Goal: Task Accomplishment & Management: Manage account settings

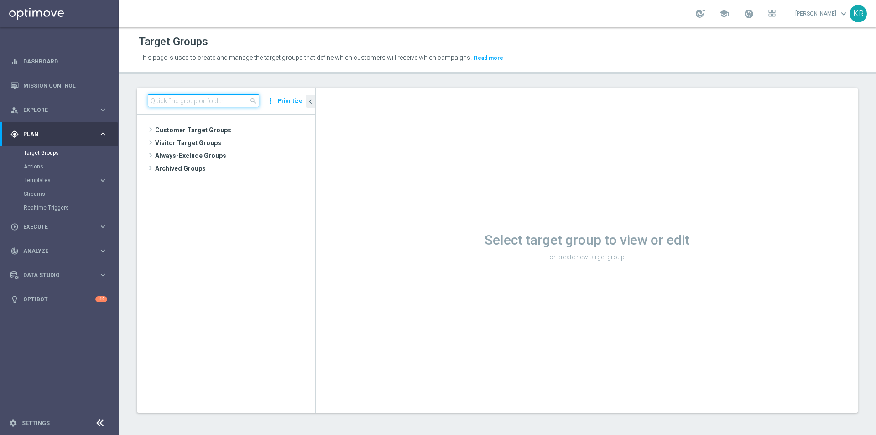
click at [173, 96] on input at bounding box center [203, 100] width 111 height 13
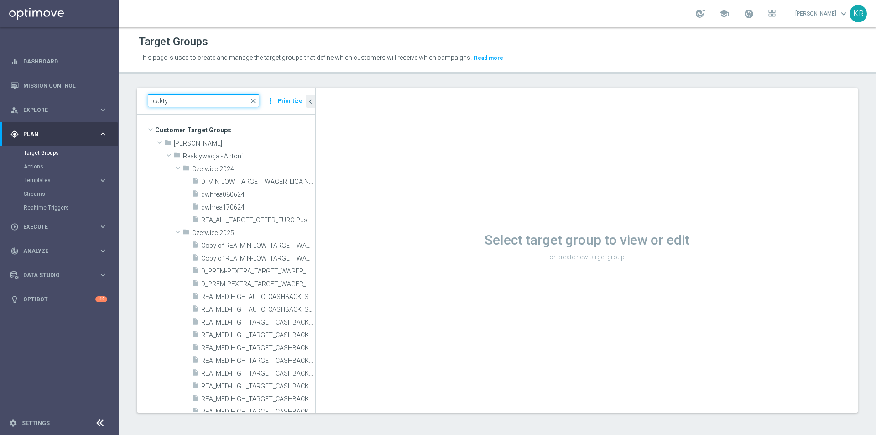
drag, startPoint x: 195, startPoint y: 103, endPoint x: 133, endPoint y: 102, distance: 62.5
click at [133, 102] on div "reakty close more_vert Prioritize Customer Target Groups library_add create_new…" at bounding box center [497, 257] width 757 height 339
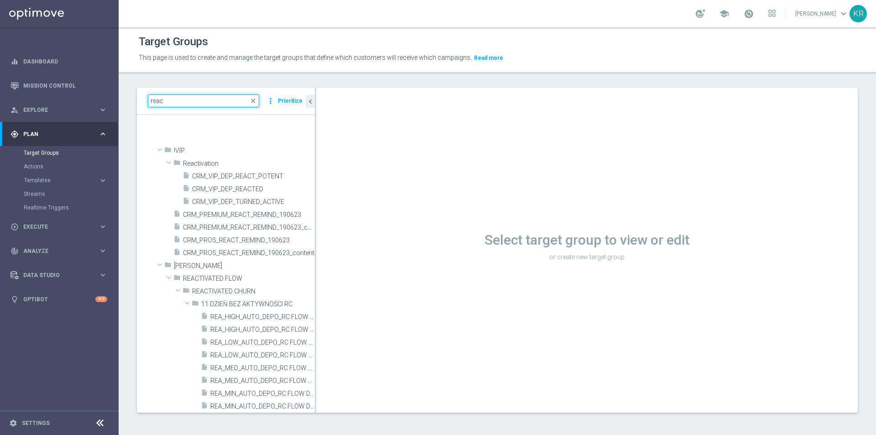
scroll to position [547, 0]
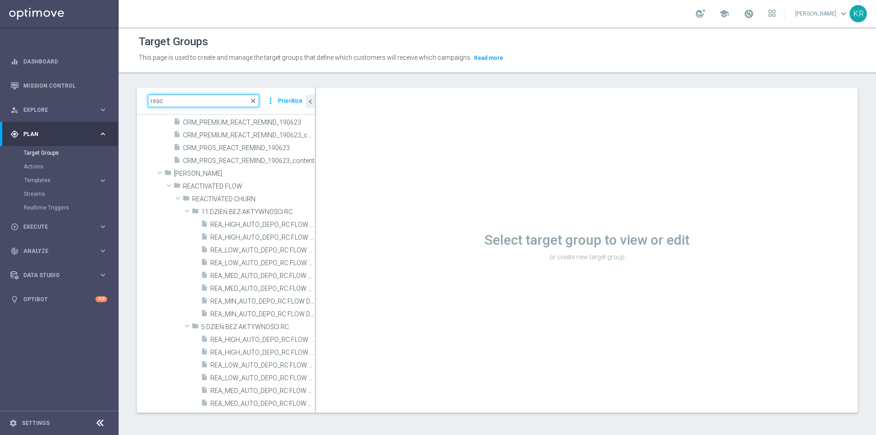
type input "reac"
click at [256, 99] on span "close" at bounding box center [252, 100] width 7 height 7
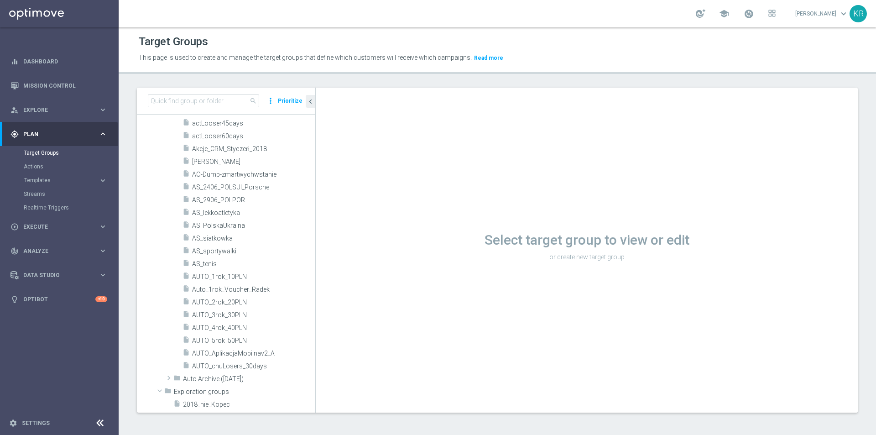
scroll to position [0, 0]
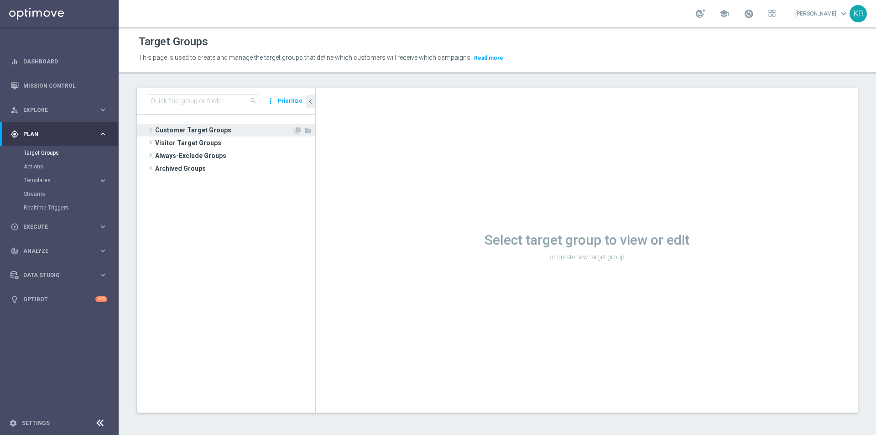
click at [177, 130] on span "Customer Target Groups" at bounding box center [224, 130] width 138 height 13
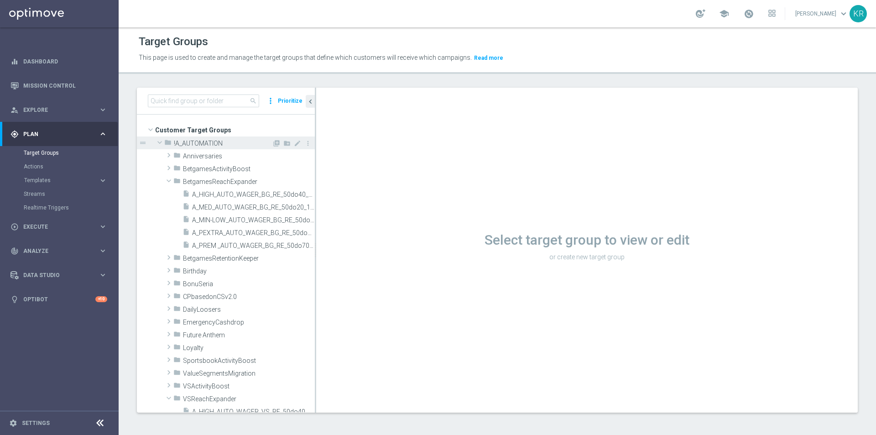
click at [160, 139] on span at bounding box center [159, 142] width 11 height 9
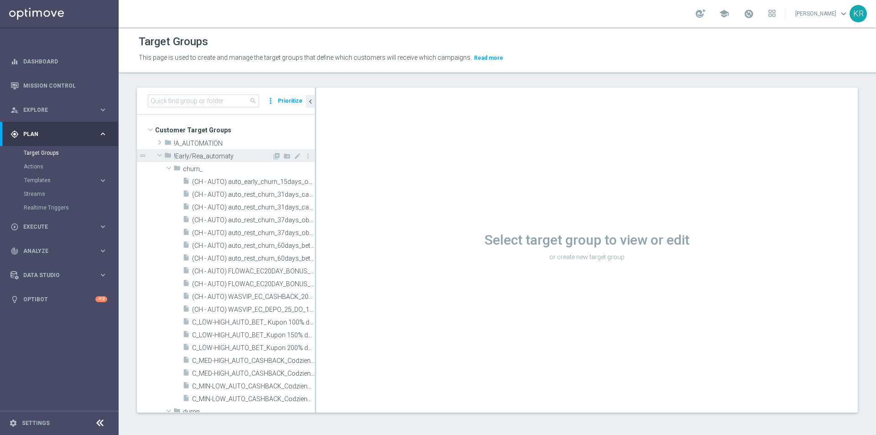
click at [159, 152] on span at bounding box center [159, 154] width 11 height 9
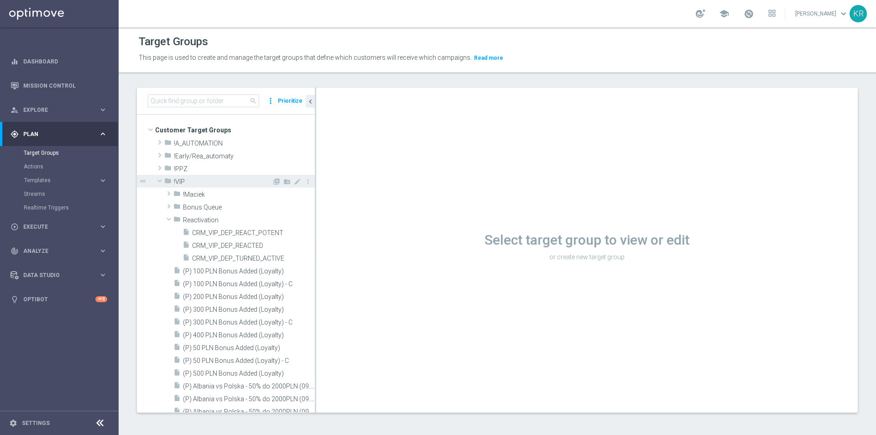
click at [159, 181] on span at bounding box center [159, 180] width 11 height 9
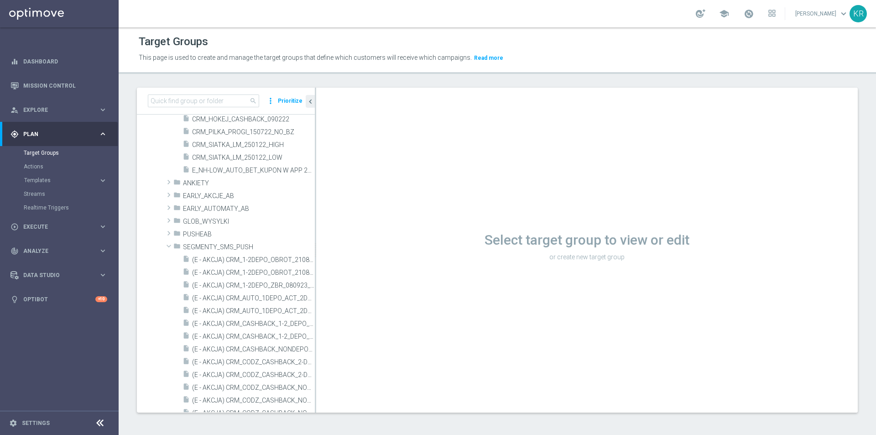
scroll to position [274, 0]
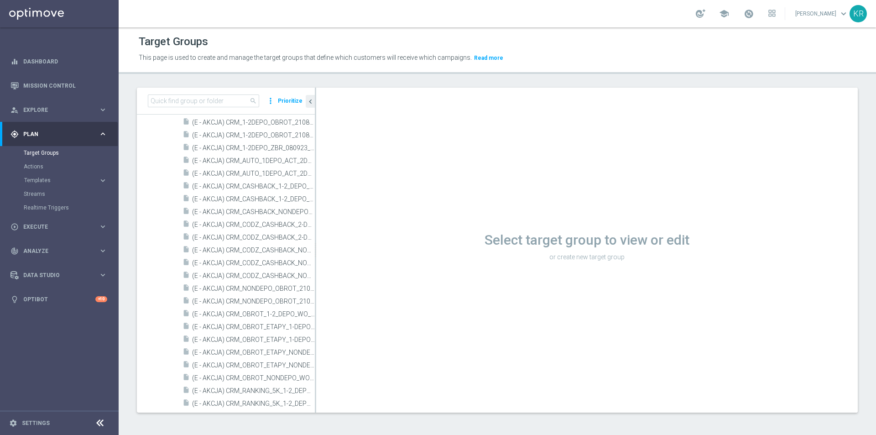
click at [35, 162] on div "Actions" at bounding box center [71, 167] width 94 height 14
click at [31, 164] on link "Actions" at bounding box center [59, 166] width 71 height 7
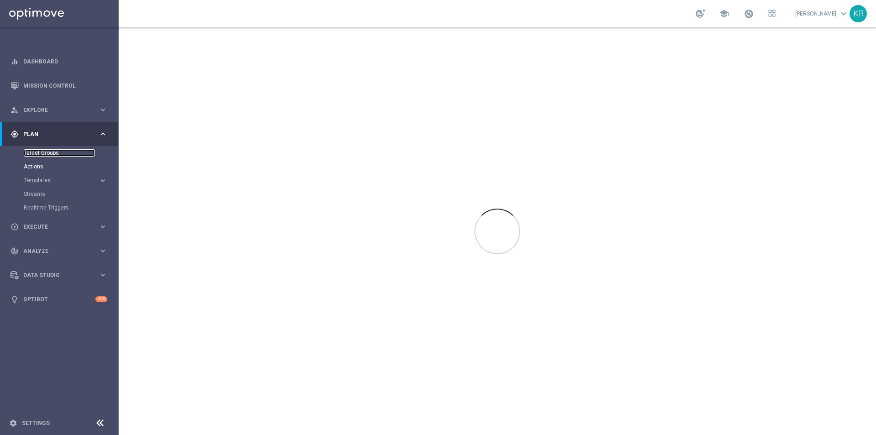
click at [39, 154] on link "Target Groups" at bounding box center [59, 152] width 71 height 7
click at [27, 166] on link "Actions" at bounding box center [59, 166] width 71 height 7
click at [47, 150] on link "Target Groups" at bounding box center [59, 152] width 71 height 7
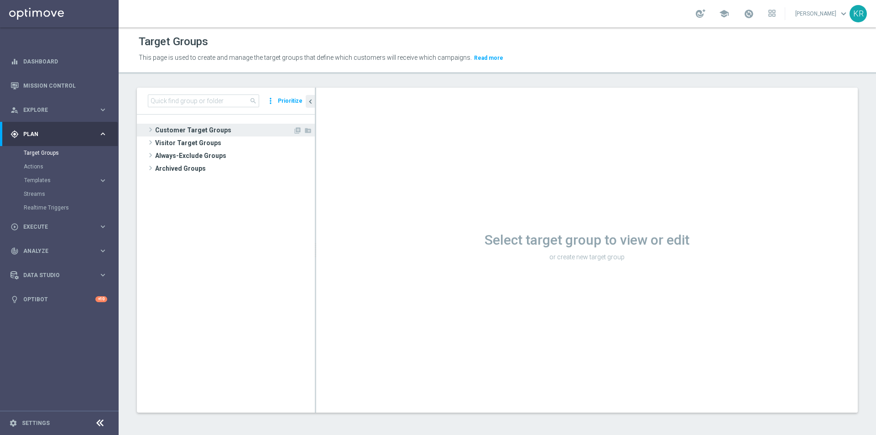
click at [150, 131] on span at bounding box center [150, 129] width 9 height 11
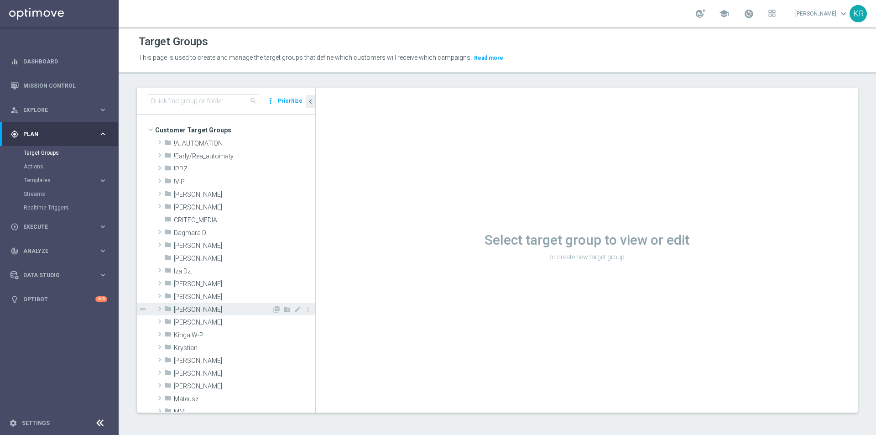
click at [158, 311] on span at bounding box center [159, 308] width 9 height 11
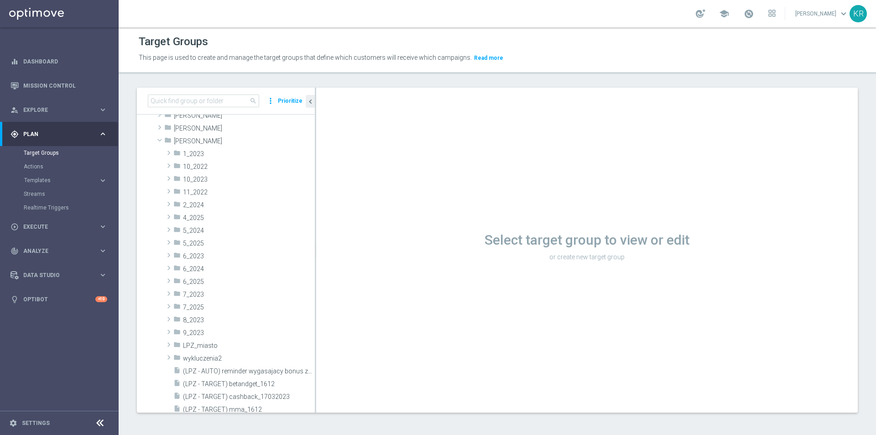
scroll to position [91, 0]
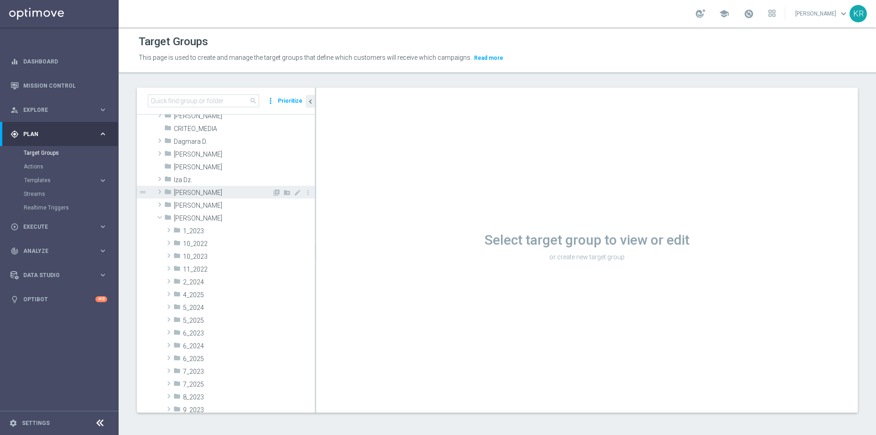
click at [160, 193] on span at bounding box center [159, 191] width 9 height 11
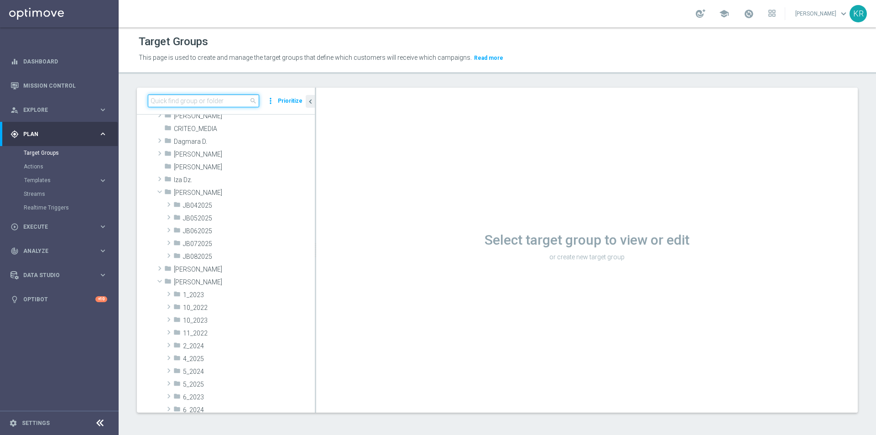
click at [172, 101] on input at bounding box center [203, 100] width 111 height 13
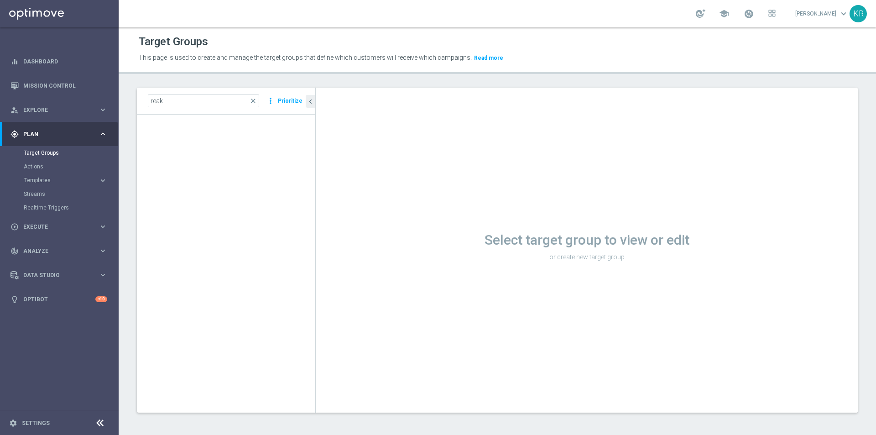
scroll to position [0, 0]
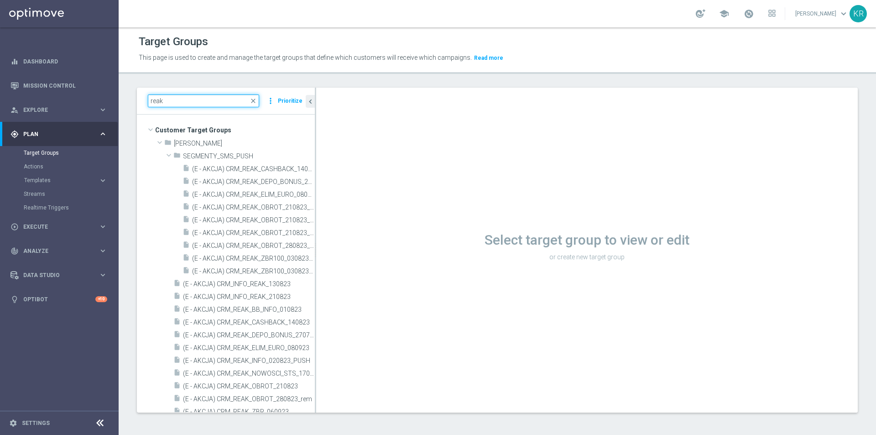
click at [173, 105] on input "reak" at bounding box center [203, 100] width 111 height 13
type input "r"
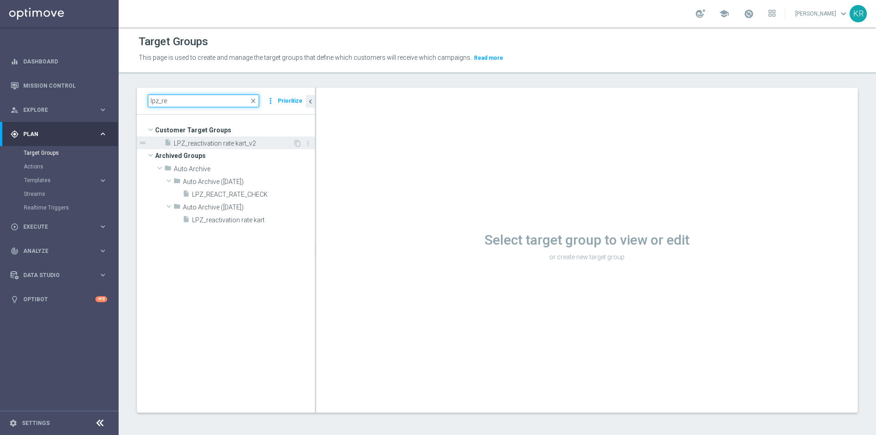
type input "lpz_re"
click at [230, 145] on span "LPZ_reactivation rate kart_v2" at bounding box center [233, 144] width 119 height 8
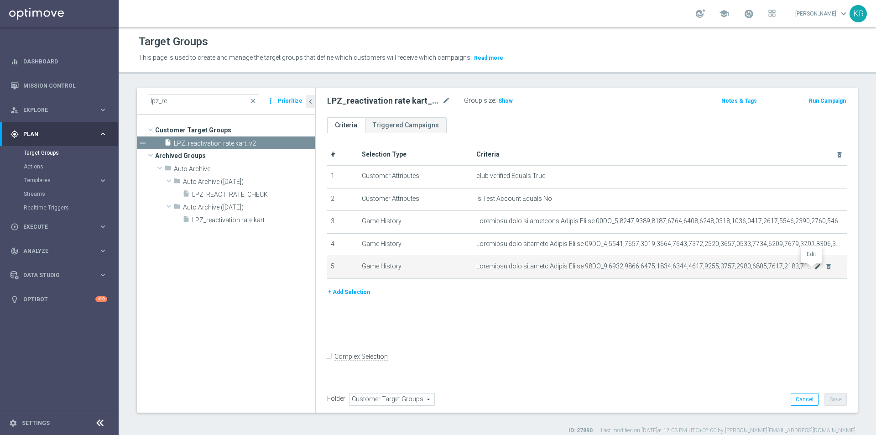
click at [814, 265] on icon "mode_edit" at bounding box center [817, 266] width 7 height 7
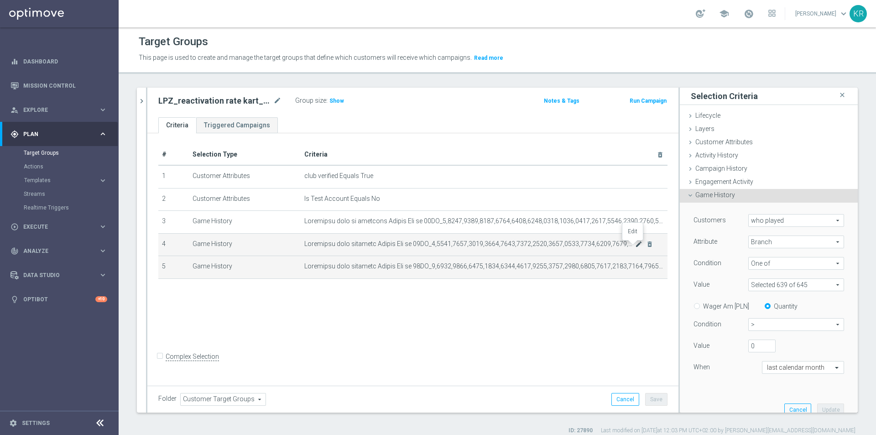
click at [635, 247] on icon "mode_edit" at bounding box center [638, 243] width 7 height 7
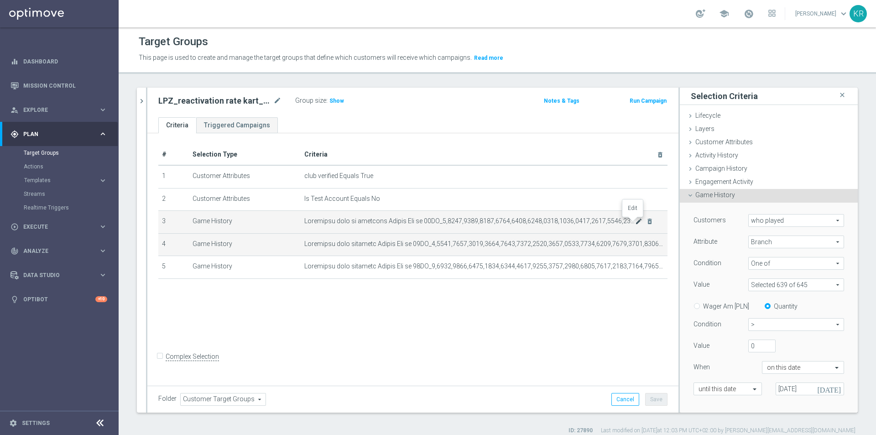
click at [635, 222] on icon "mode_edit" at bounding box center [638, 221] width 7 height 7
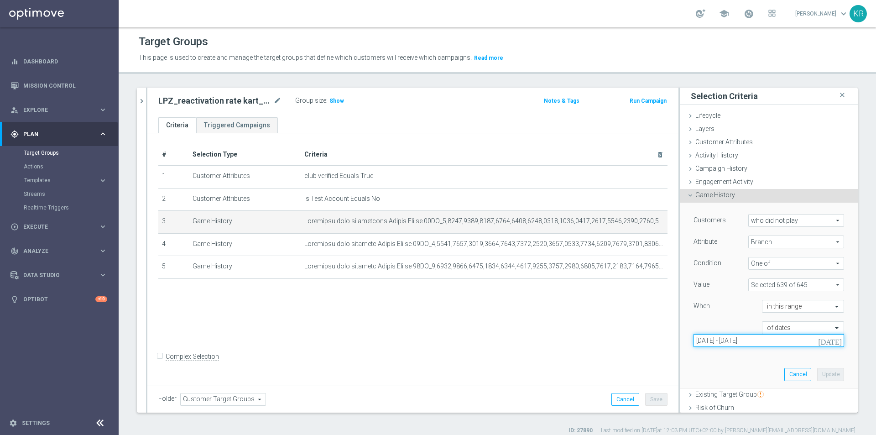
click at [797, 338] on input "[DATE] - [DATE]" at bounding box center [768, 340] width 150 height 13
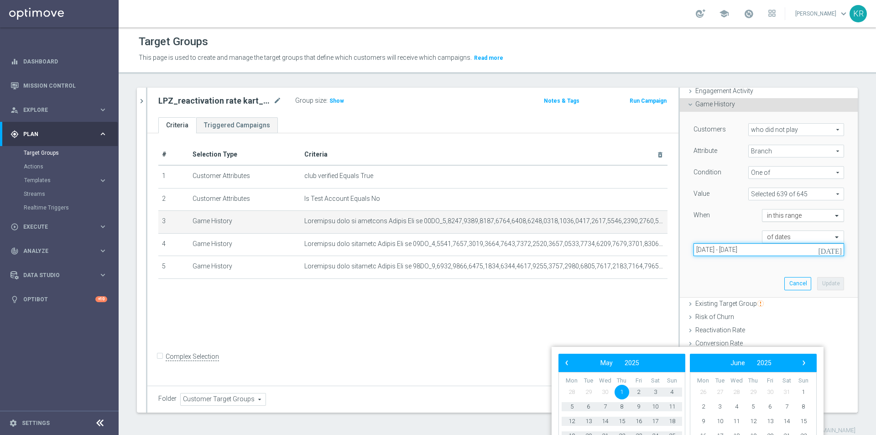
scroll to position [91, 0]
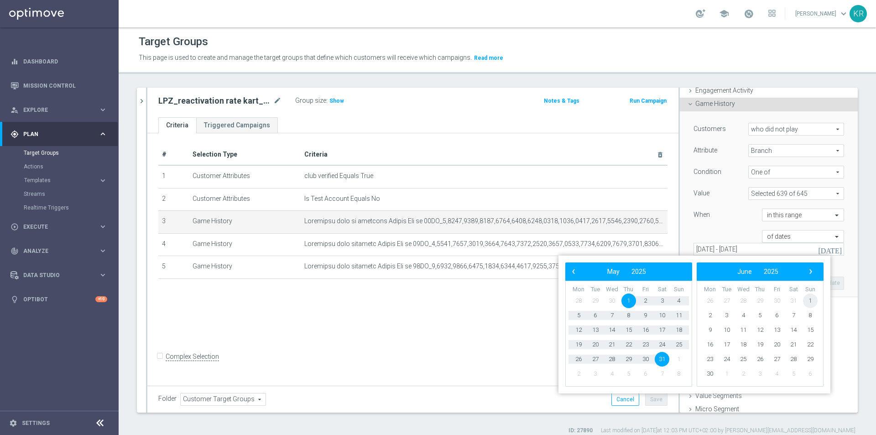
click at [812, 302] on span "1" at bounding box center [810, 300] width 15 height 15
click at [576, 374] on span "30" at bounding box center [578, 373] width 15 height 15
type input "[DATE] - [DATE]"
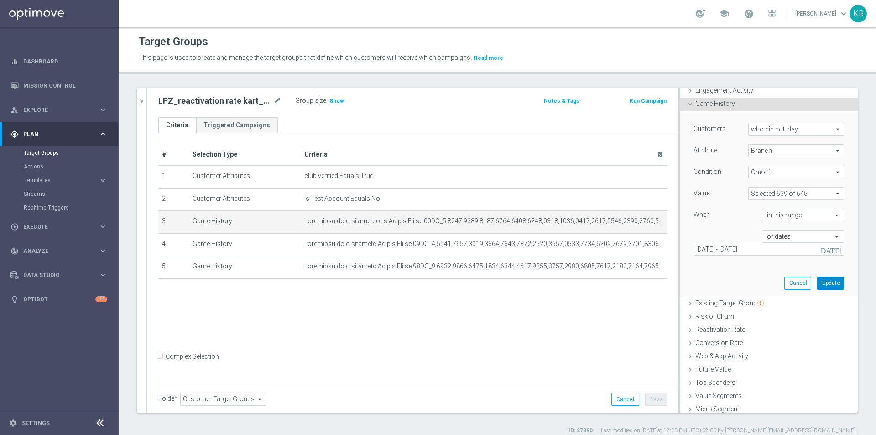
click at [822, 284] on button "Update" at bounding box center [830, 282] width 27 height 13
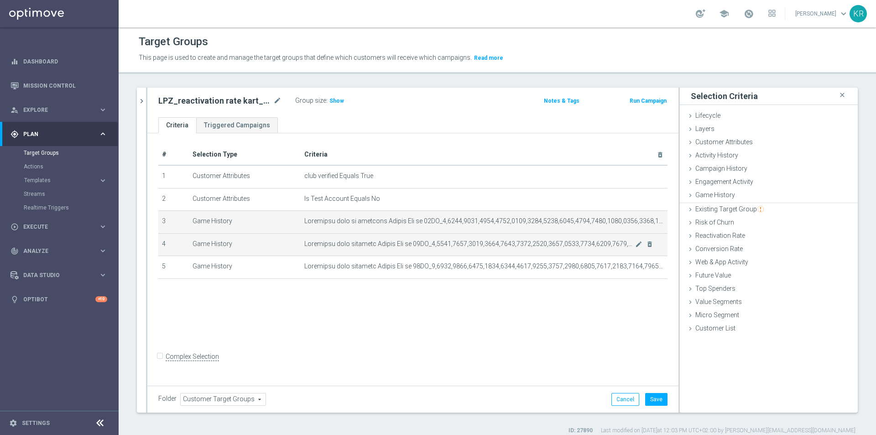
scroll to position [0, 0]
click at [635, 245] on icon "mode_edit" at bounding box center [638, 243] width 7 height 7
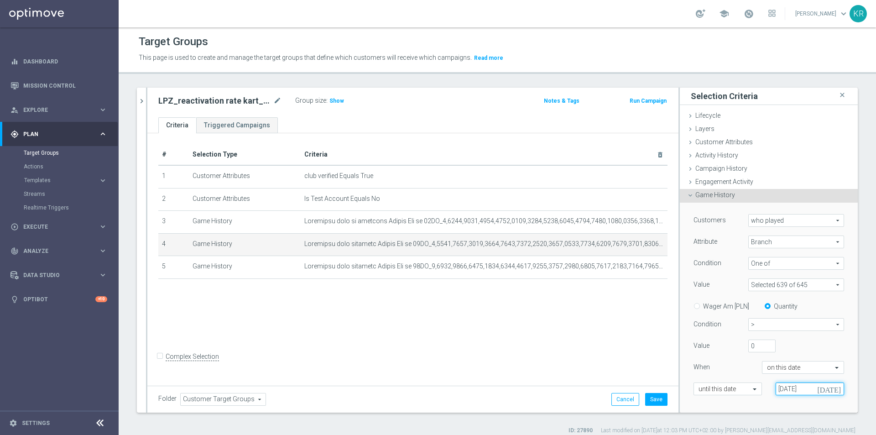
click at [803, 391] on input "[DATE]" at bounding box center [809, 388] width 68 height 13
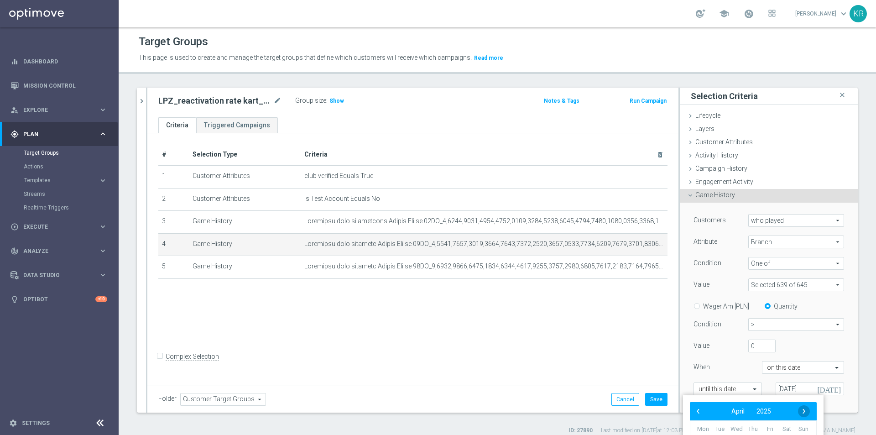
click at [804, 408] on span "›" at bounding box center [804, 411] width 12 height 12
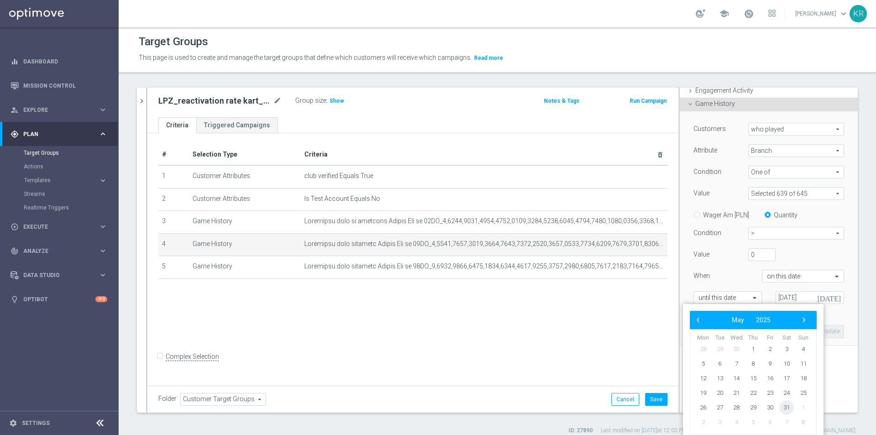
click at [782, 405] on span "31" at bounding box center [786, 407] width 15 height 15
type input "[DATE]"
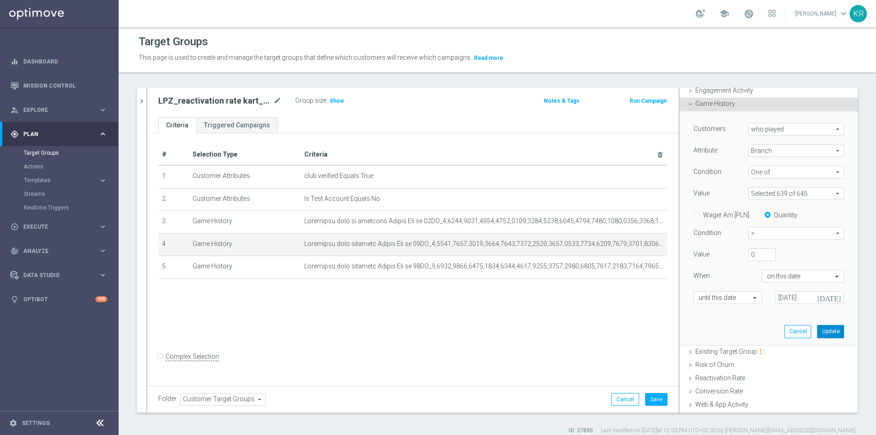
click at [820, 330] on button "Update" at bounding box center [830, 331] width 27 height 13
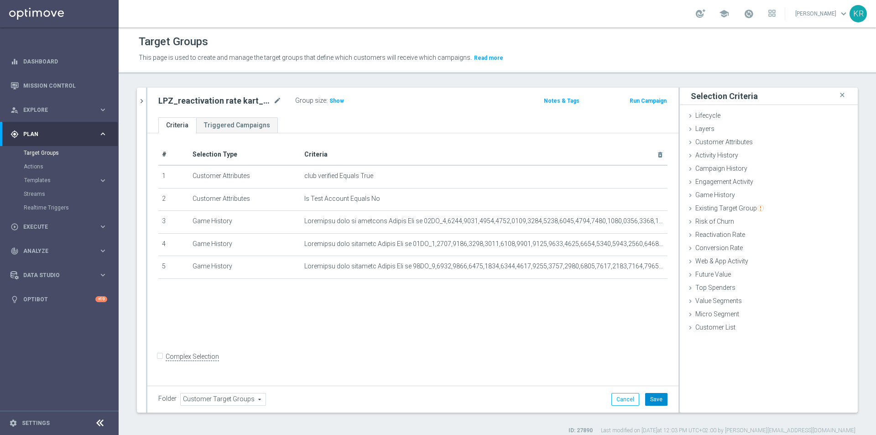
click at [656, 399] on button "Save" at bounding box center [656, 399] width 22 height 13
click at [330, 100] on span "Show" at bounding box center [336, 101] width 15 height 6
click at [635, 223] on icon "mode_edit" at bounding box center [638, 221] width 7 height 7
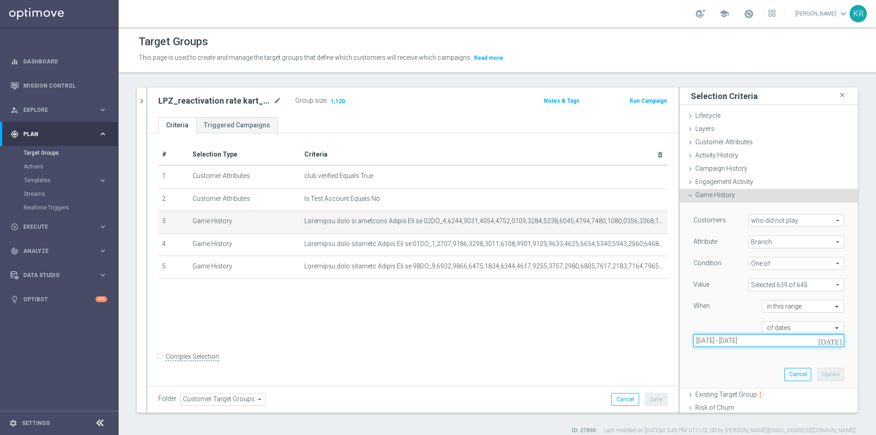
click at [797, 341] on input "[DATE] - [DATE]" at bounding box center [768, 340] width 150 height 13
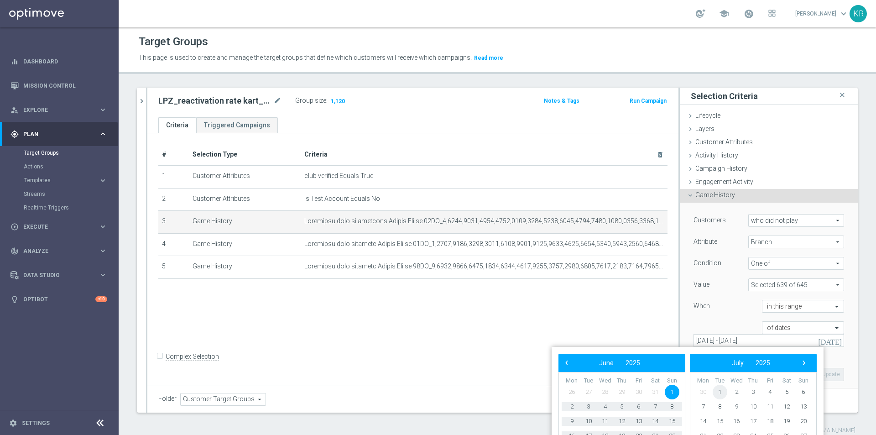
click at [718, 393] on span "1" at bounding box center [719, 391] width 15 height 15
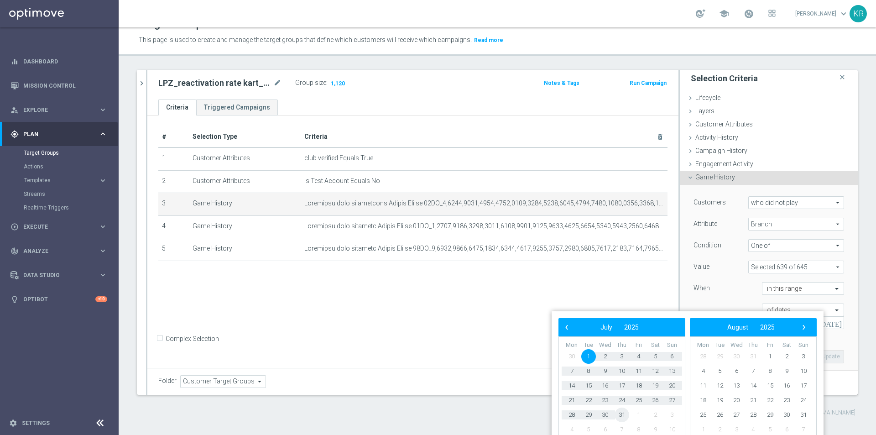
click at [623, 415] on span "31" at bounding box center [621, 414] width 15 height 15
type input "[DATE] - [DATE]"
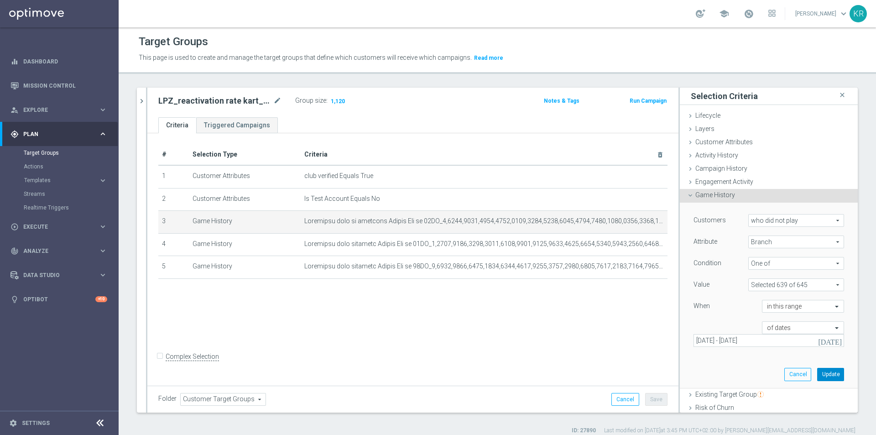
click at [821, 375] on button "Update" at bounding box center [830, 374] width 27 height 13
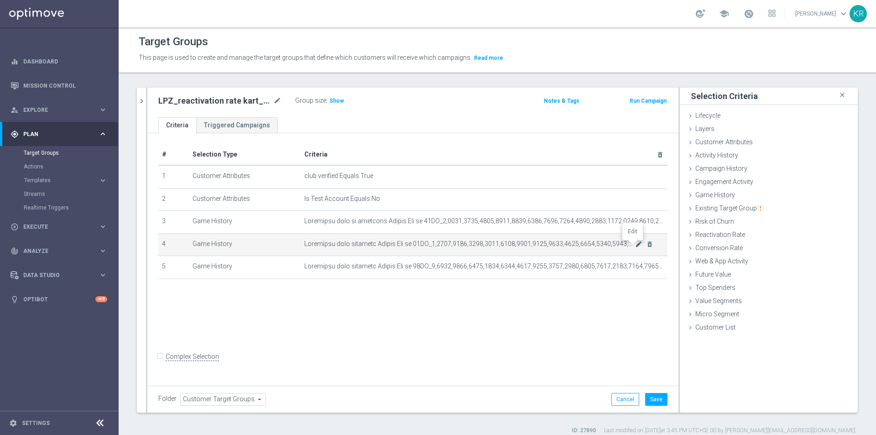
click at [635, 248] on icon "mode_edit" at bounding box center [638, 243] width 7 height 7
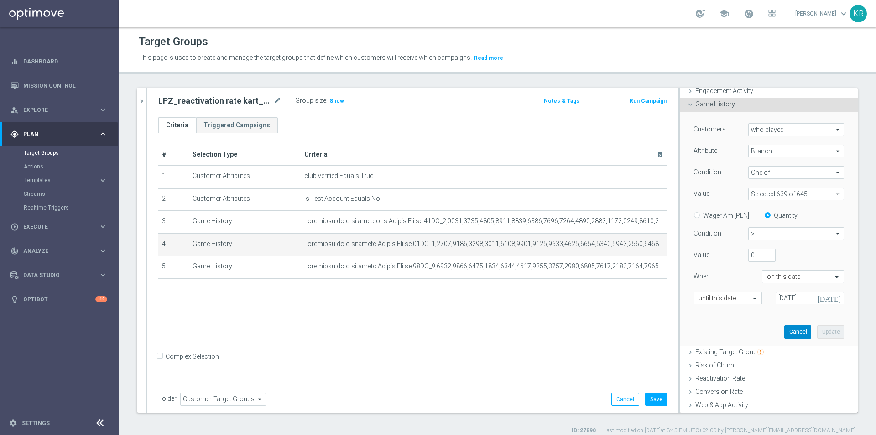
scroll to position [91, 0]
click at [780, 295] on input "[DATE]" at bounding box center [809, 297] width 68 height 13
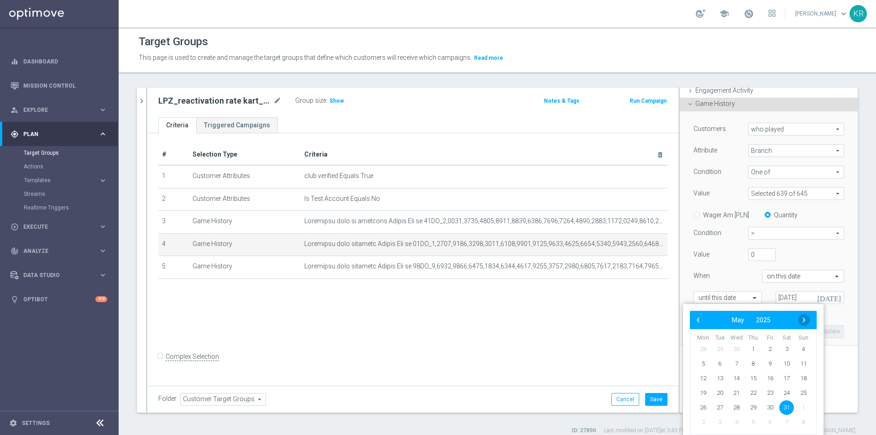
click at [803, 322] on span "›" at bounding box center [804, 320] width 12 height 12
click at [705, 420] on span "30" at bounding box center [702, 422] width 15 height 15
type input "[DATE]"
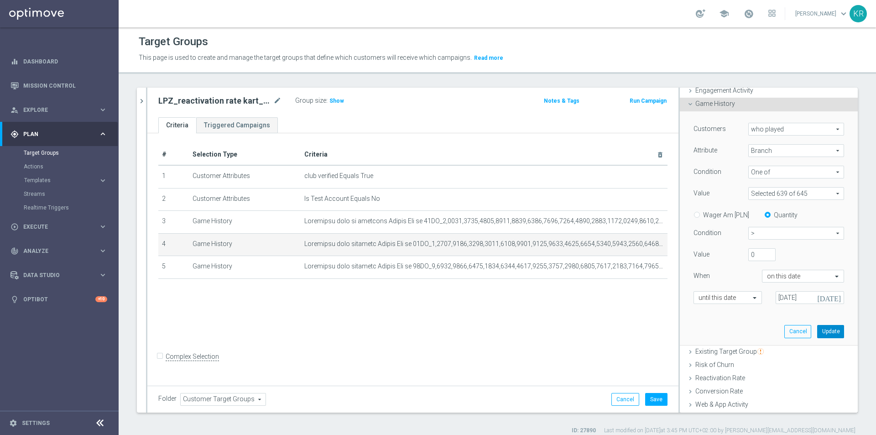
click at [817, 330] on button "Update" at bounding box center [830, 331] width 27 height 13
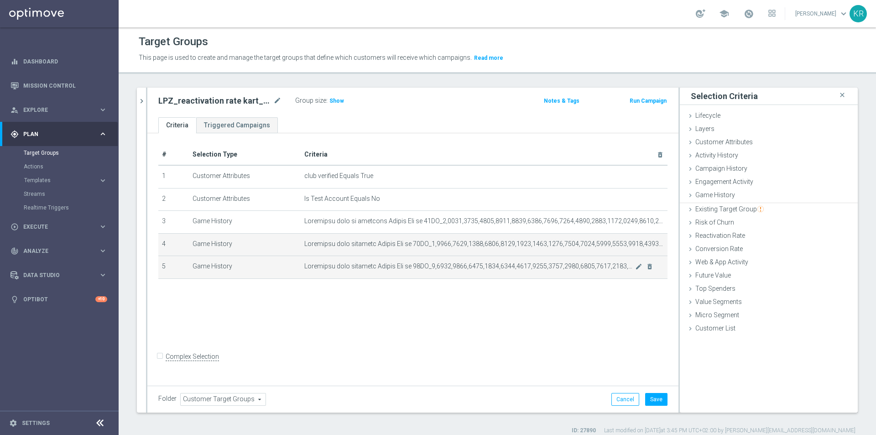
scroll to position [0, 0]
click at [0, 0] on icon "mode_edit" at bounding box center [0, 0] width 0 height 0
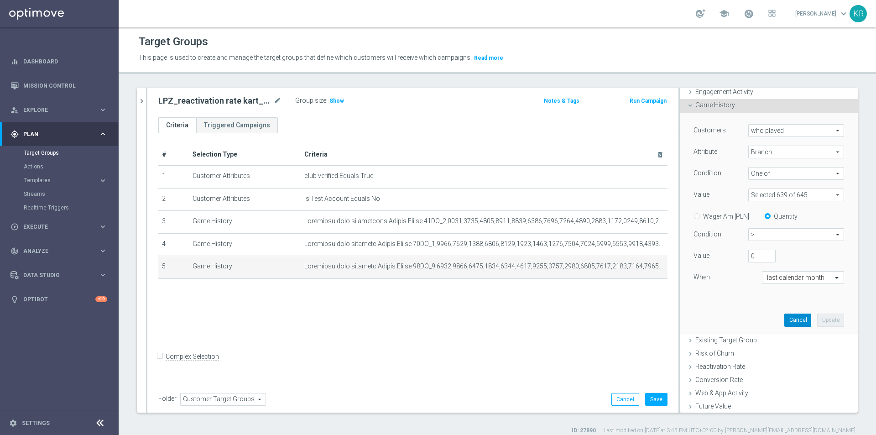
scroll to position [91, 0]
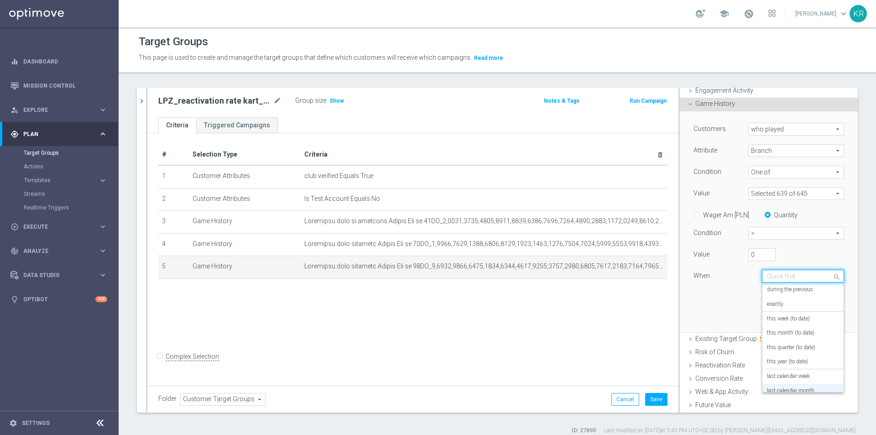
click at [767, 274] on input "text" at bounding box center [794, 276] width 54 height 8
click at [797, 336] on label "this month (to date)" at bounding box center [790, 332] width 47 height 7
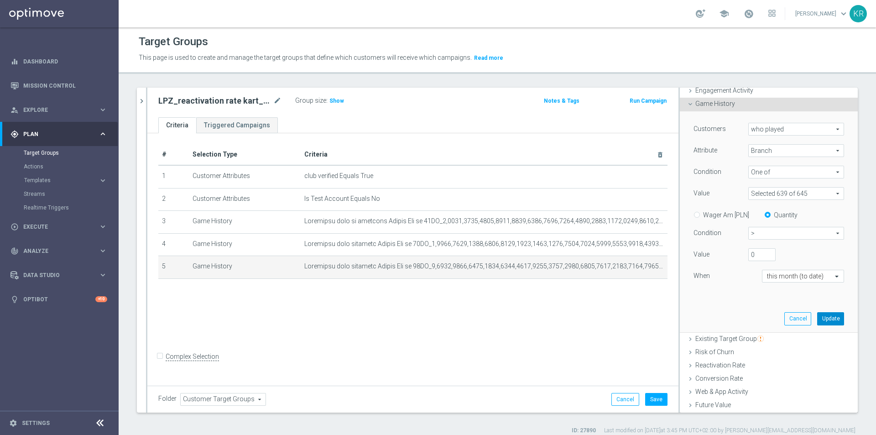
click at [817, 318] on button "Update" at bounding box center [830, 318] width 27 height 13
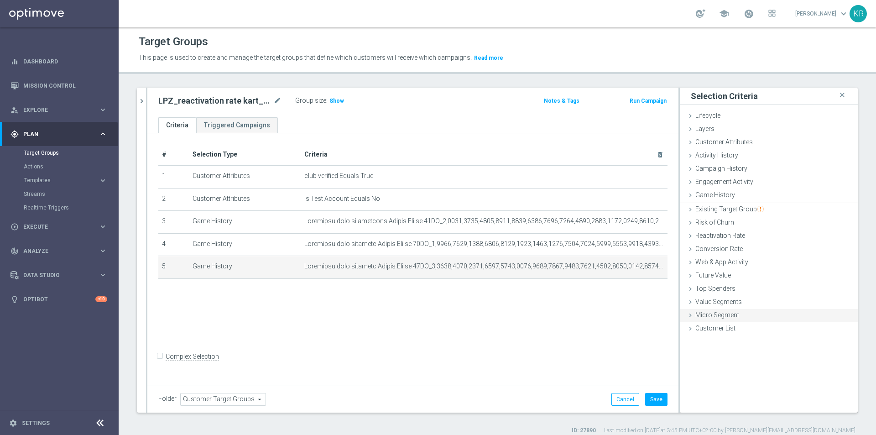
scroll to position [0, 0]
click at [652, 397] on button "Save" at bounding box center [656, 399] width 22 height 13
click at [330, 99] on span "Show" at bounding box center [336, 101] width 15 height 6
click at [598, 350] on div "# Selection Type Criteria delete_forever 1 Customer Attributes club verified Eq…" at bounding box center [412, 257] width 531 height 249
